Goal: Find specific page/section: Find specific page/section

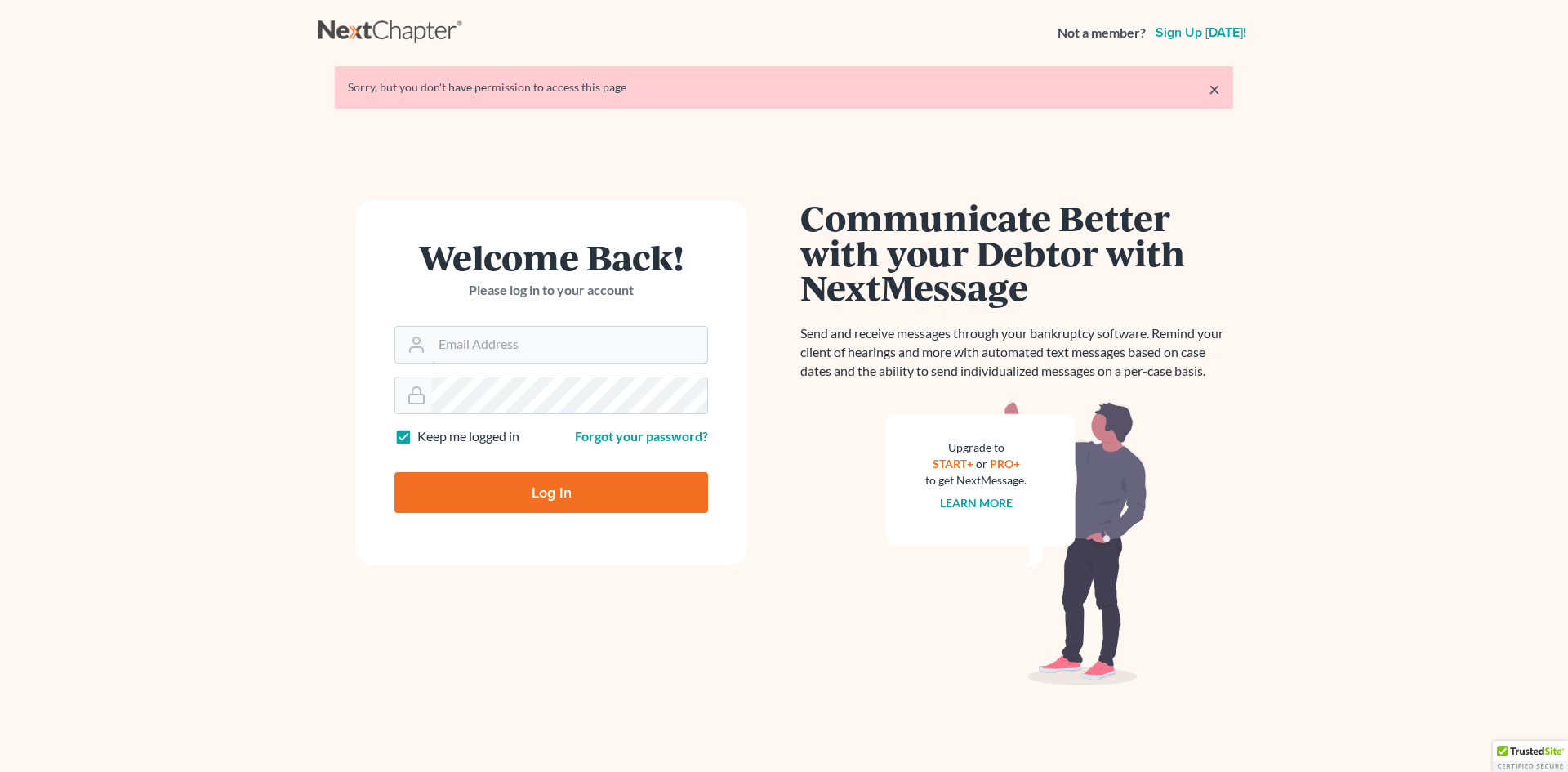
type input "[EMAIL_ADDRESS][DOMAIN_NAME]"
click at [543, 482] on input "Log In" at bounding box center [551, 492] width 313 height 41
type input "Thinking..."
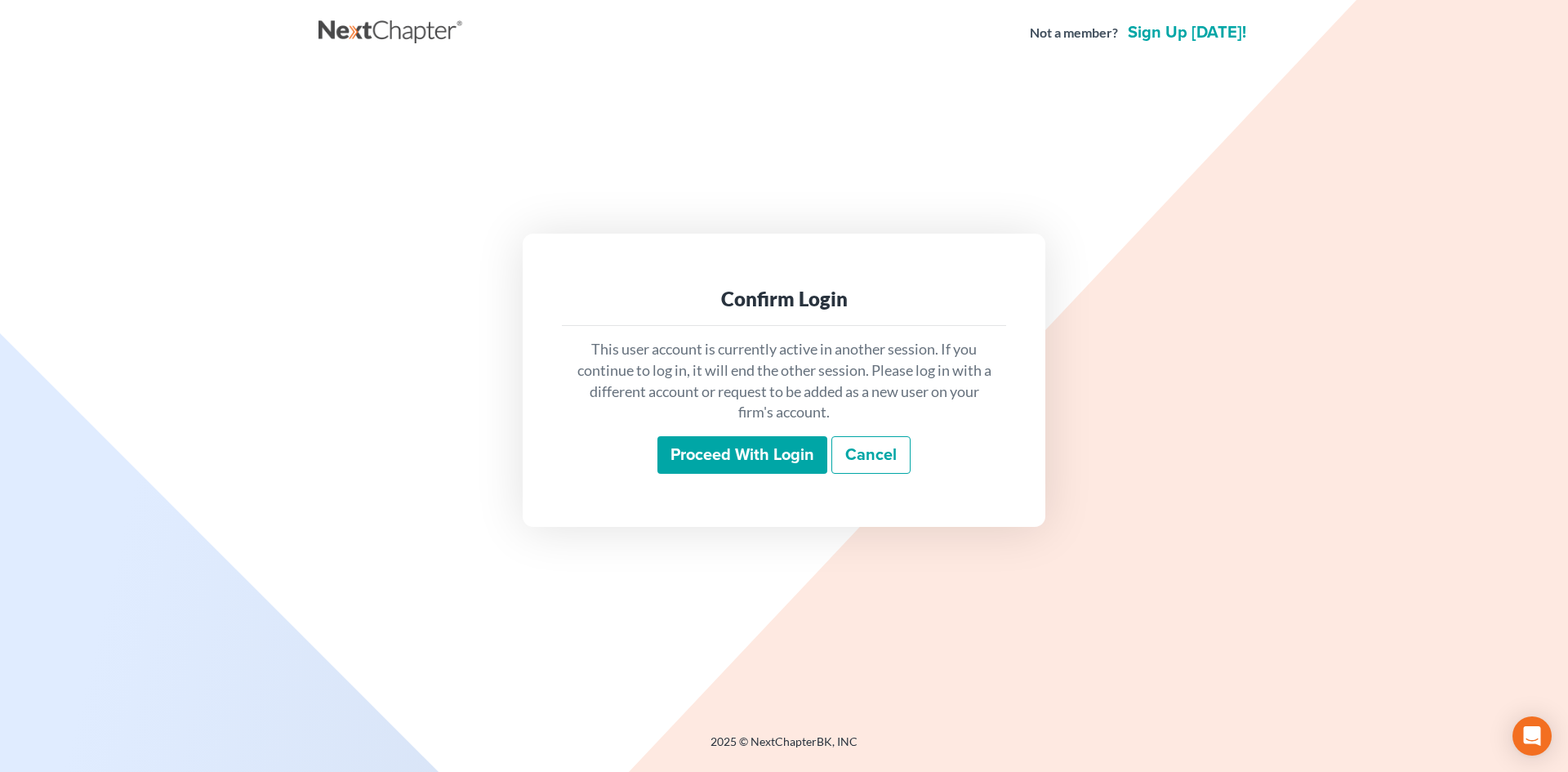
click at [730, 456] on input "Proceed with login" at bounding box center [743, 454] width 170 height 38
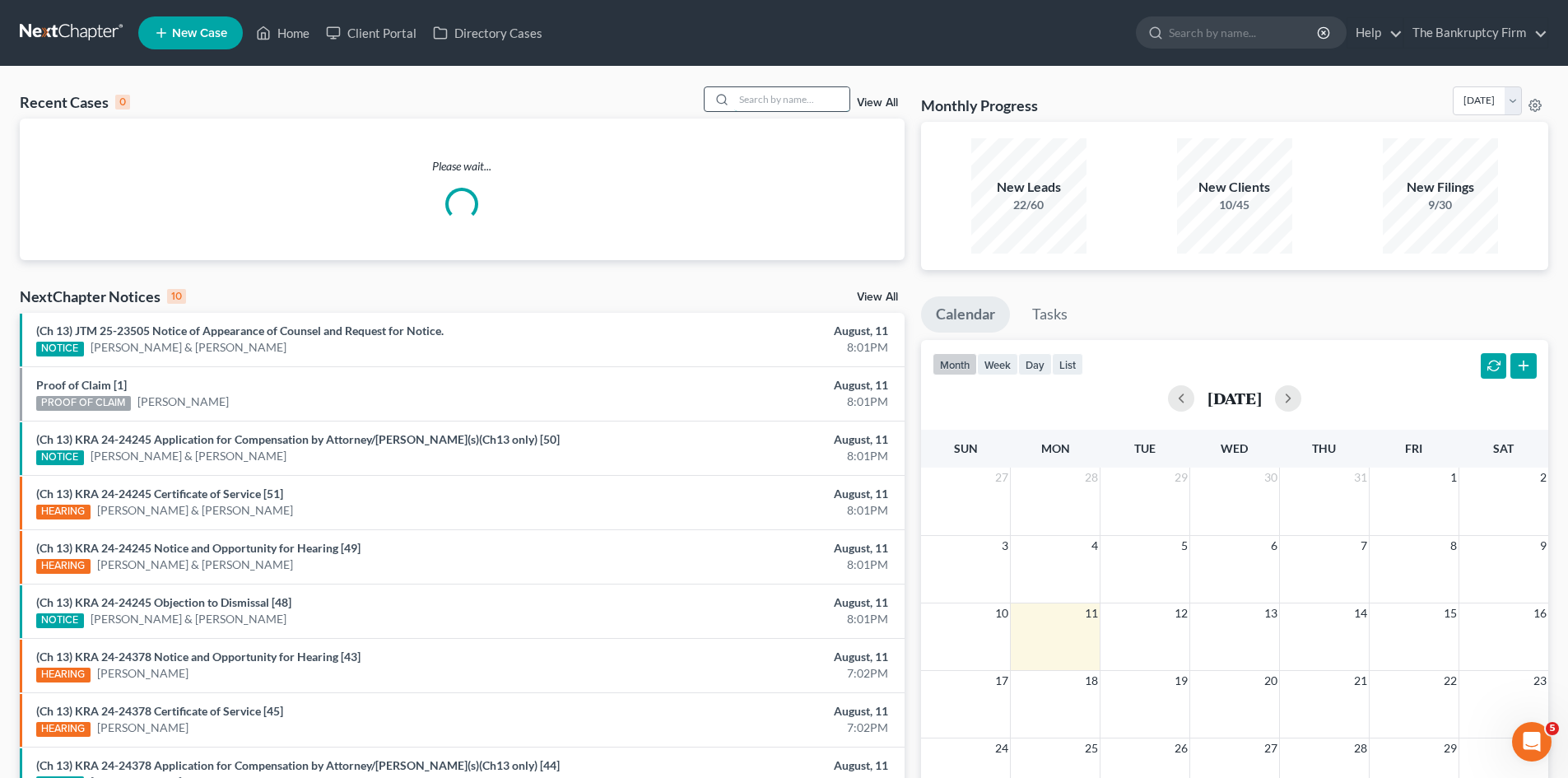
click at [787, 92] on input "search" at bounding box center [792, 99] width 115 height 24
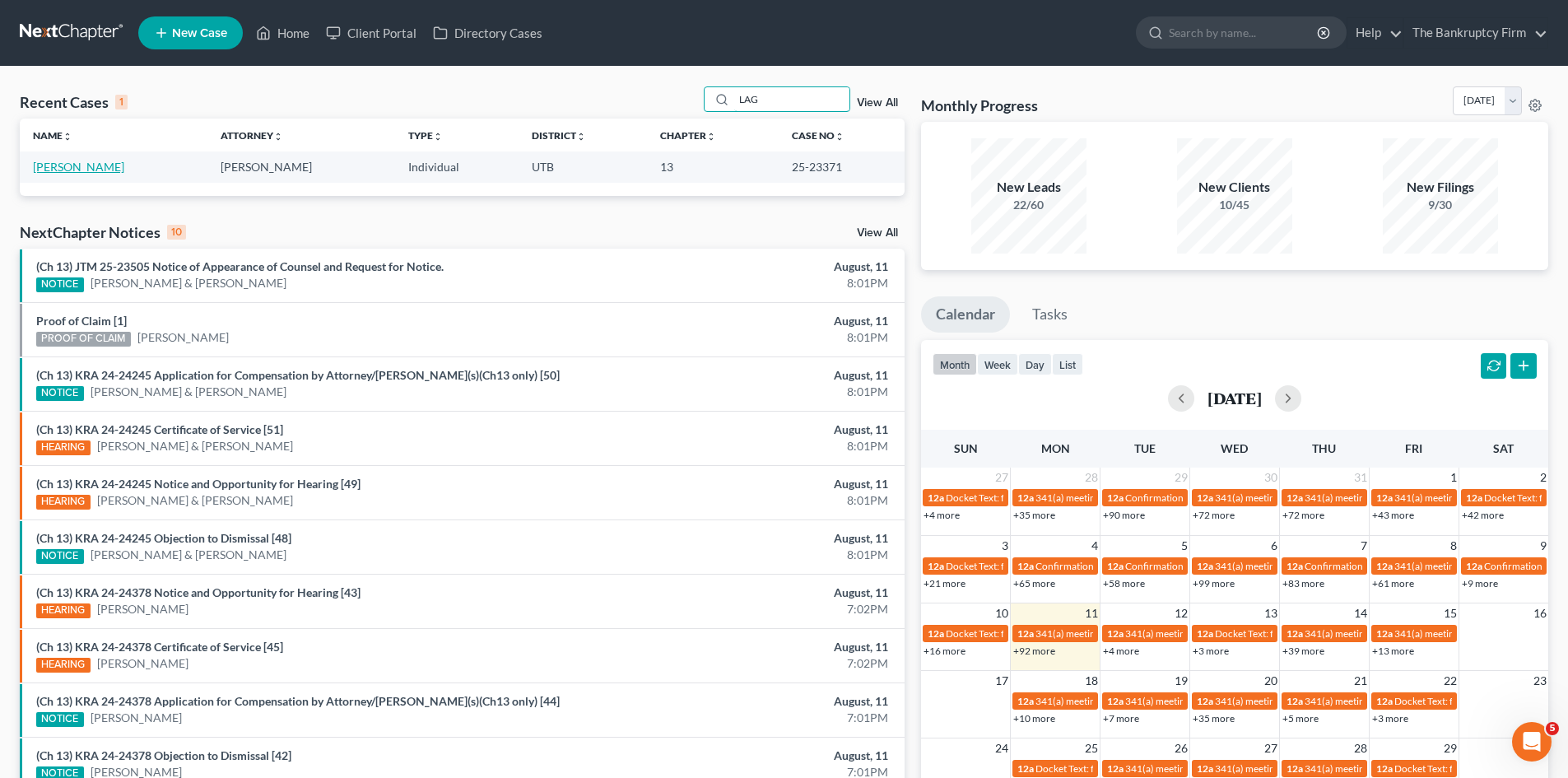
type input "LAG"
click at [59, 172] on link "Lagasse, Caitlin" at bounding box center [78, 166] width 92 height 14
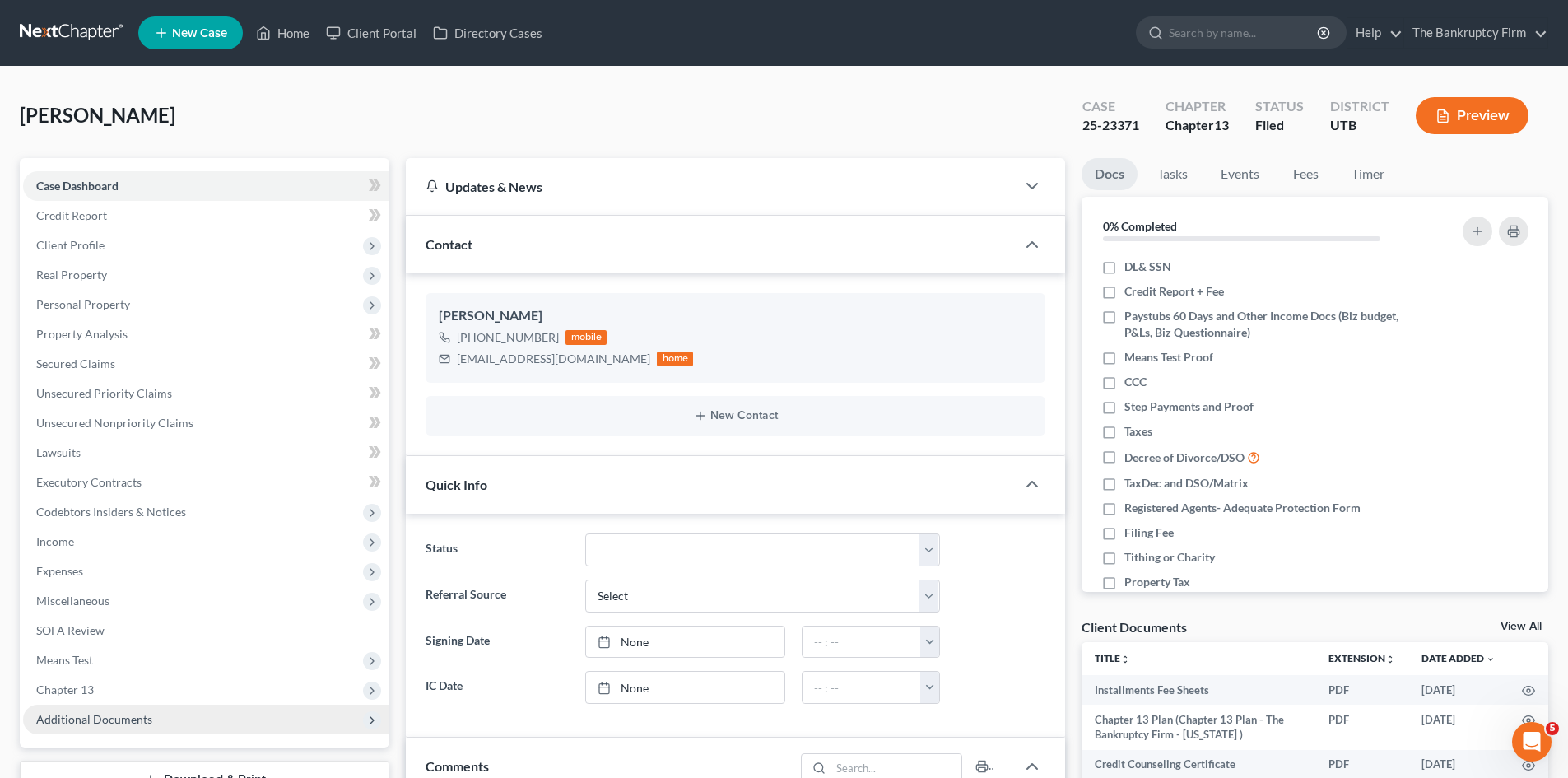
click at [103, 716] on span "Additional Documents" at bounding box center [94, 718] width 116 height 14
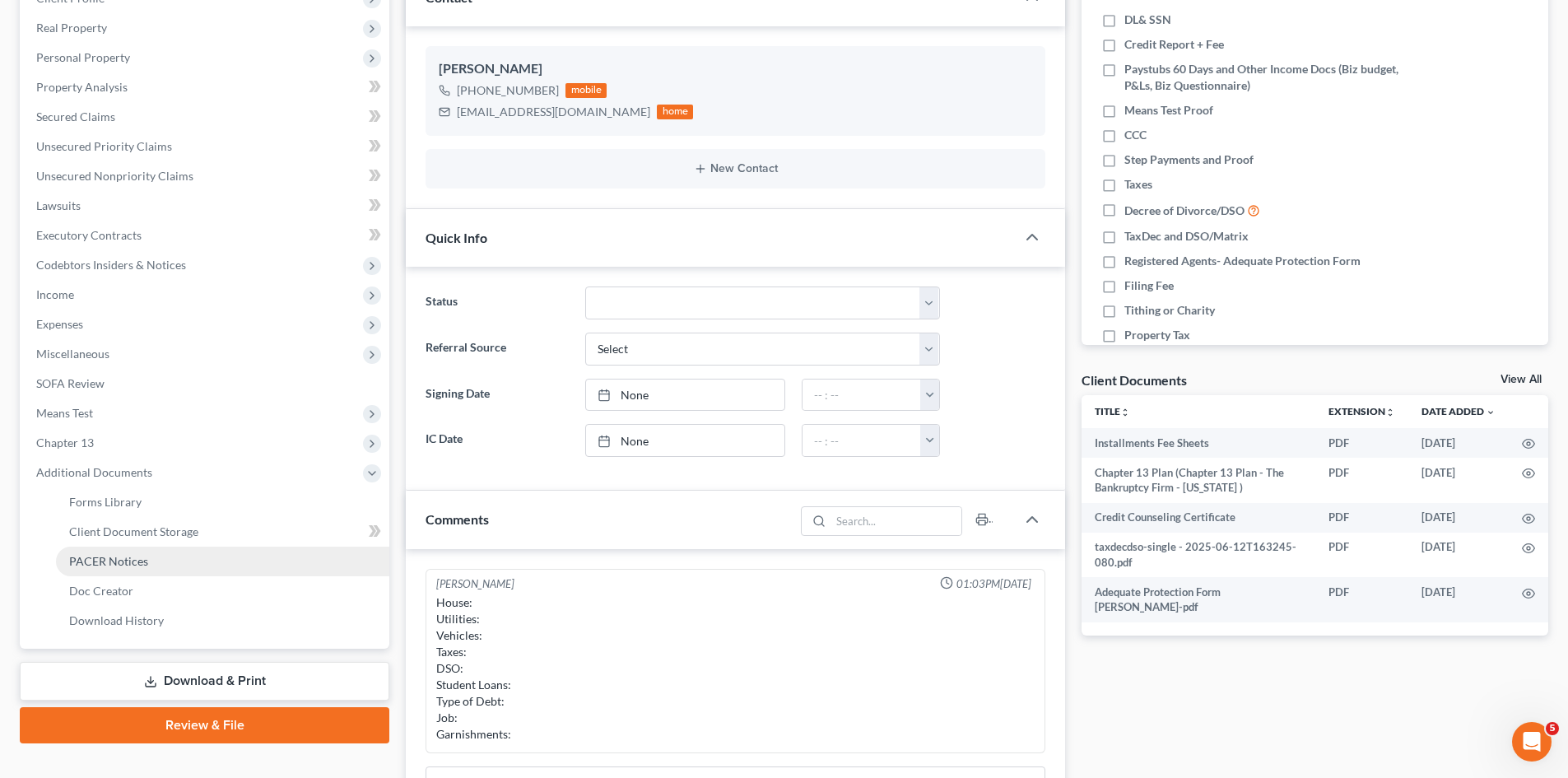
click at [120, 561] on span "PACER Notices" at bounding box center [108, 560] width 79 height 14
